Goal: Transaction & Acquisition: Purchase product/service

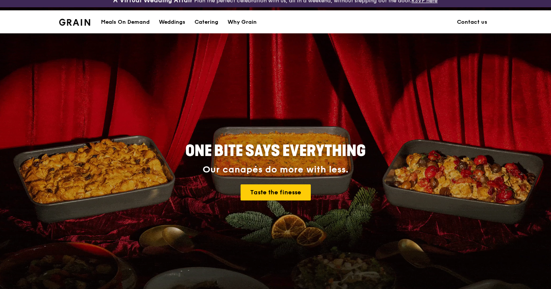
scroll to position [7, 0]
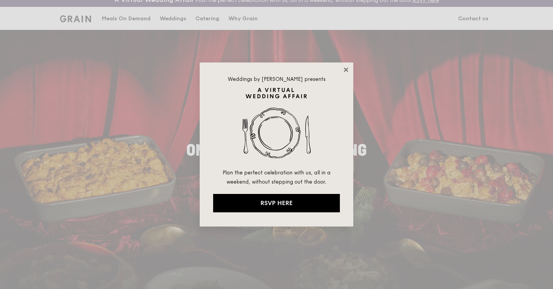
click at [345, 69] on icon at bounding box center [345, 69] width 7 height 7
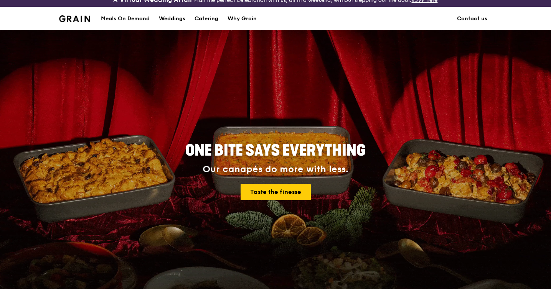
click at [129, 19] on div "Meals On Demand" at bounding box center [125, 18] width 49 height 23
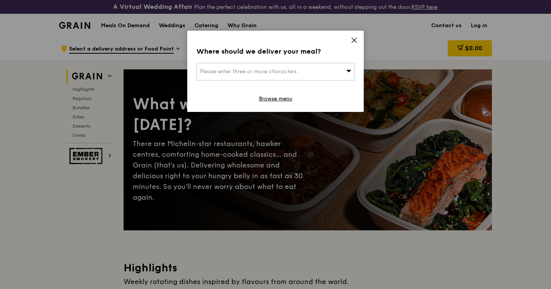
click at [354, 38] on icon at bounding box center [354, 40] width 7 height 7
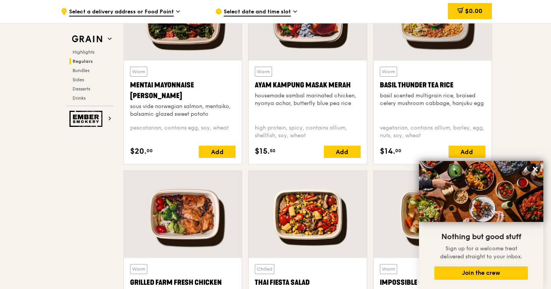
scroll to position [751, 0]
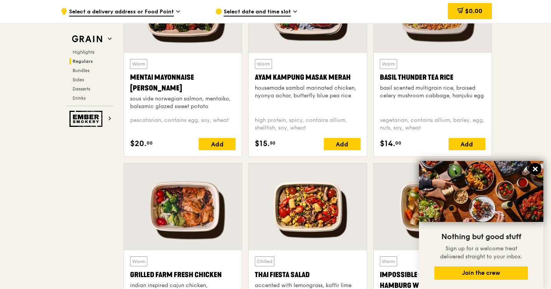
click at [535, 172] on icon at bounding box center [535, 169] width 7 height 7
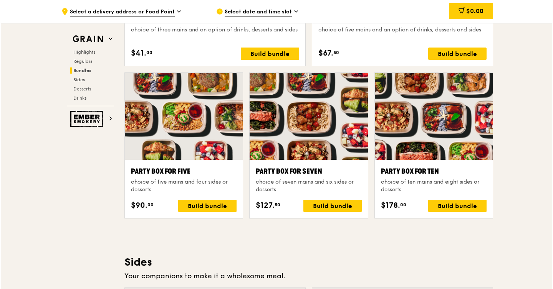
scroll to position [1455, 0]
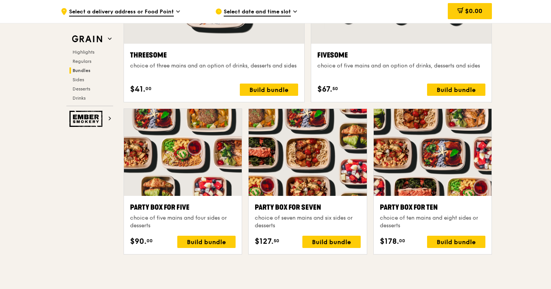
click at [425, 209] on div "Party Box for Ten" at bounding box center [433, 207] width 106 height 11
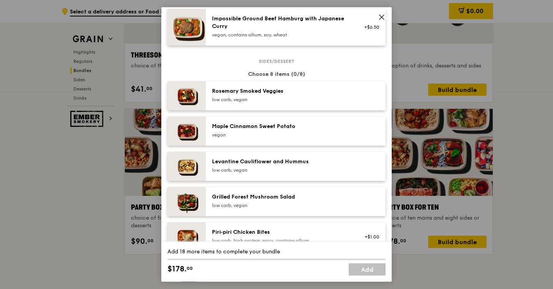
scroll to position [357, 0]
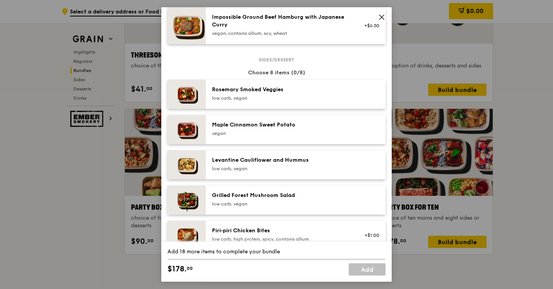
click at [540, 245] on div "Party Box for Ten choice of ten mains and eight sides or desserts Mains Choose …" at bounding box center [276, 144] width 553 height 289
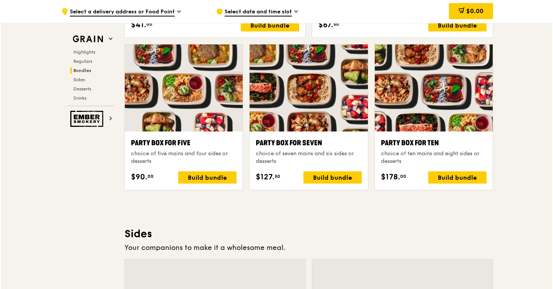
scroll to position [1488, 0]
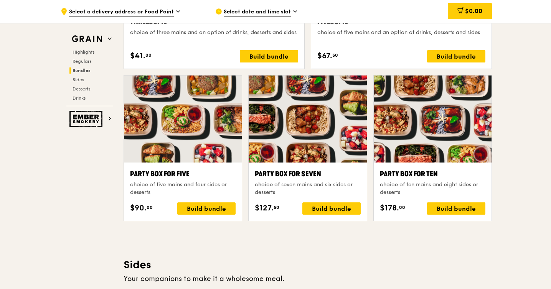
click at [425, 172] on div "Party Box for Ten" at bounding box center [433, 174] width 106 height 11
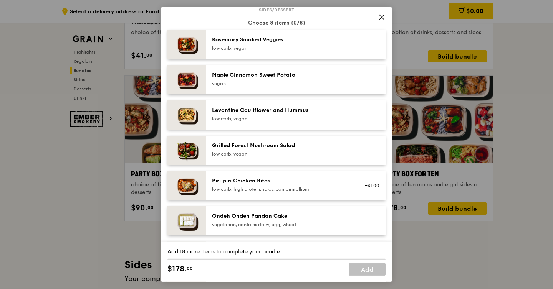
scroll to position [427, 0]
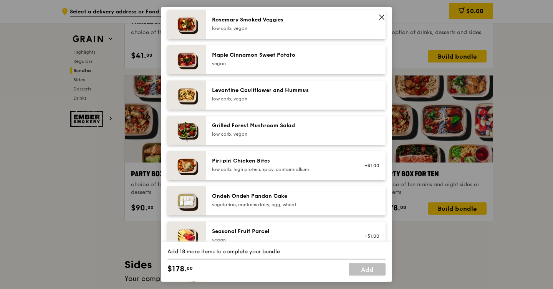
click at [380, 18] on icon at bounding box center [381, 17] width 7 height 7
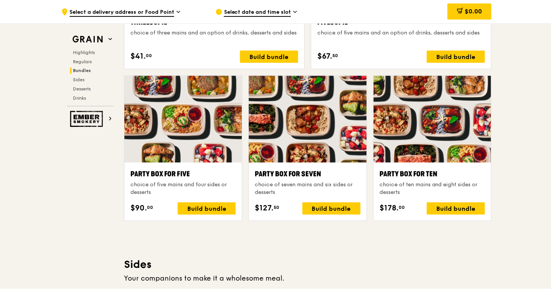
scroll to position [1488, 0]
